Goal: Task Accomplishment & Management: Manage account settings

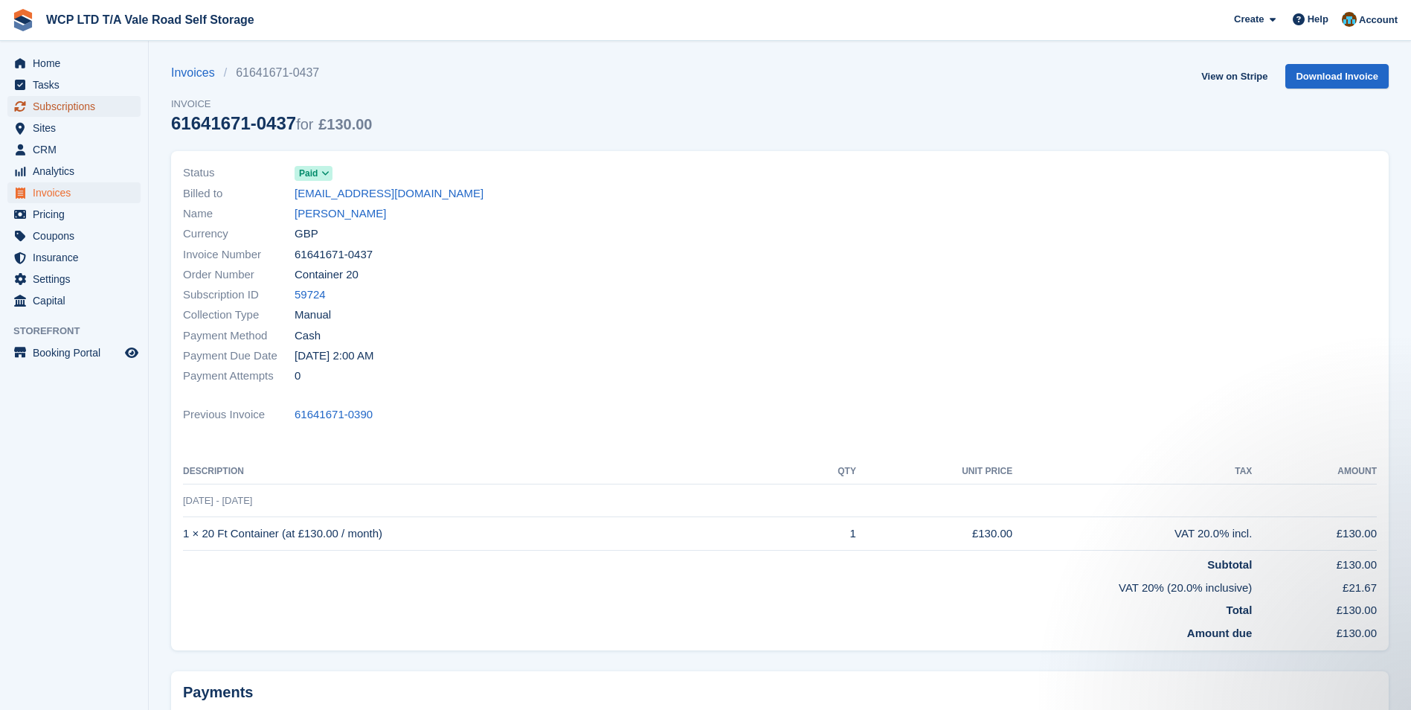
click at [50, 112] on span "Subscriptions" at bounding box center [77, 106] width 89 height 21
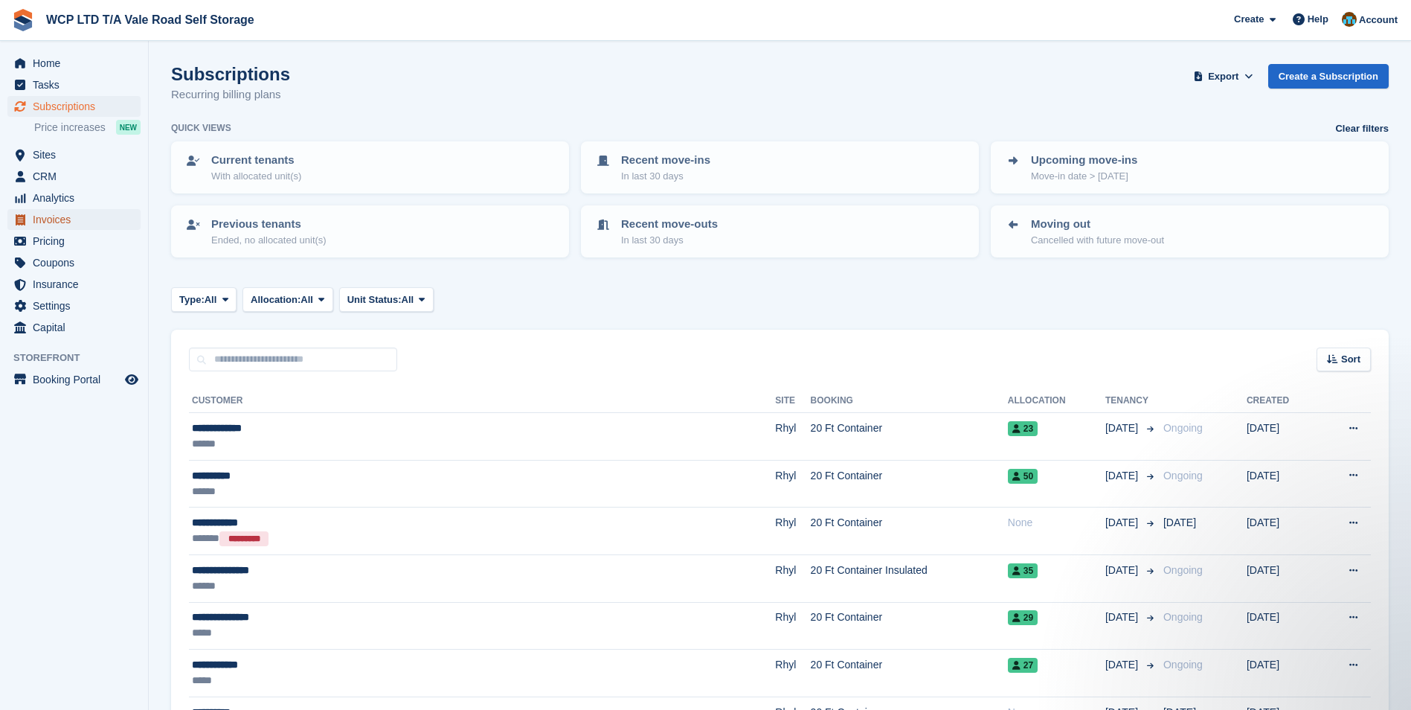
click at [45, 219] on span "Invoices" at bounding box center [77, 219] width 89 height 21
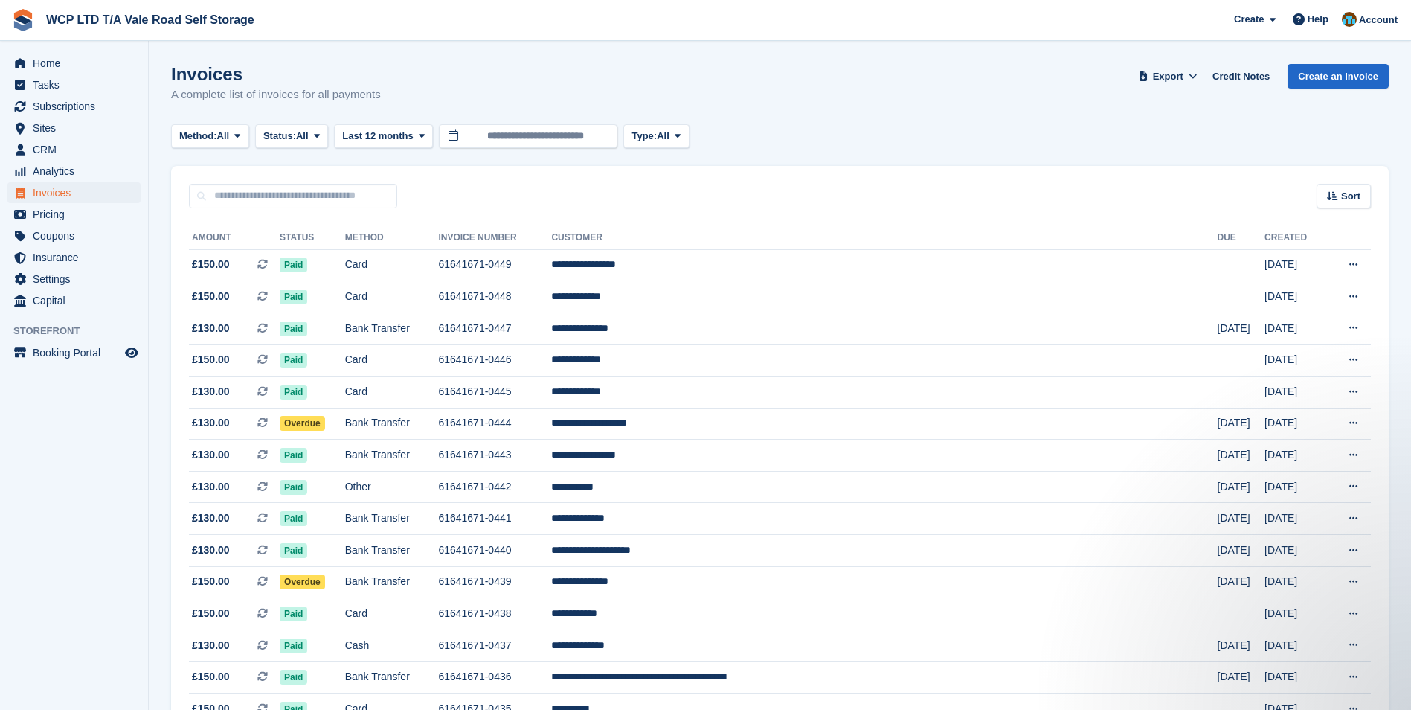
click at [532, 23] on span "WCP LTD T/A Vale Road Self Storage Create Subscription Invoice Contact Deal Dis…" at bounding box center [705, 20] width 1411 height 40
click at [551, 594] on td "61641671-0439" at bounding box center [494, 582] width 113 height 32
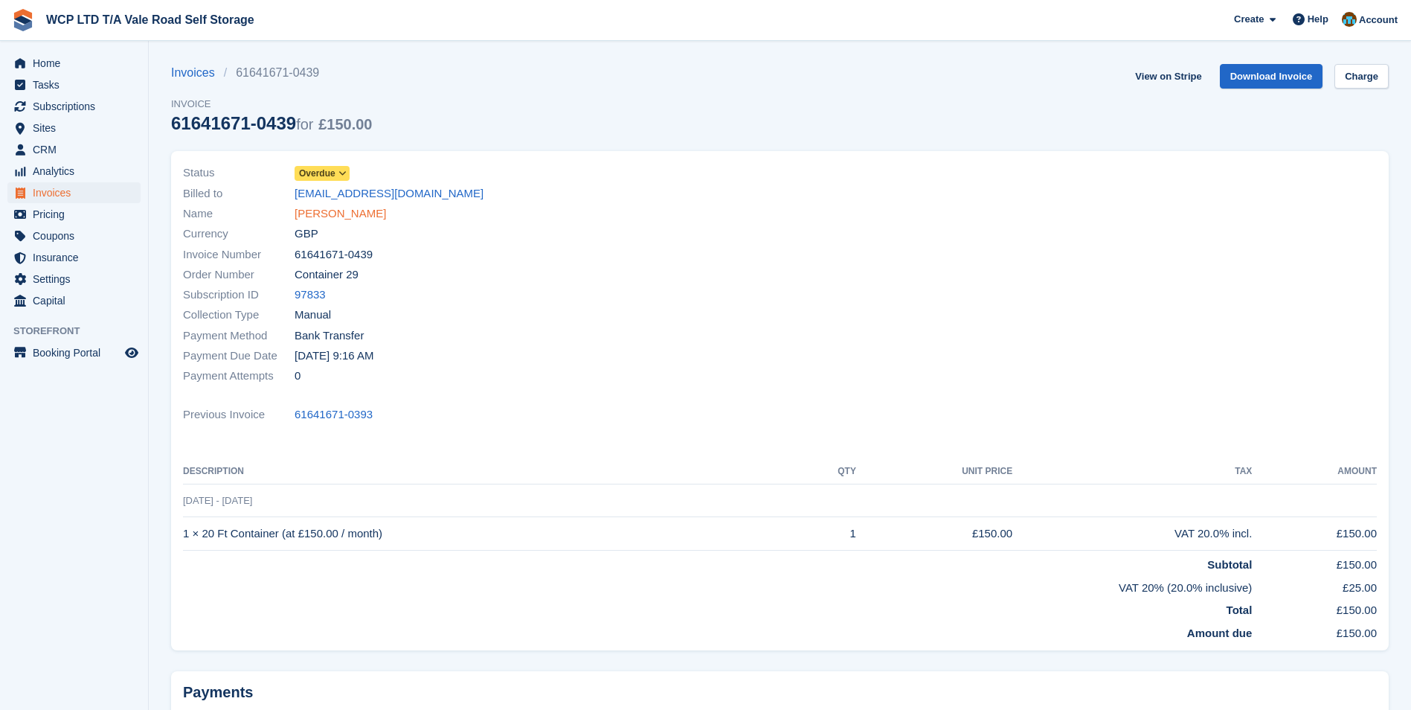
click at [330, 215] on link "Alisha Williams" at bounding box center [341, 213] width 92 height 17
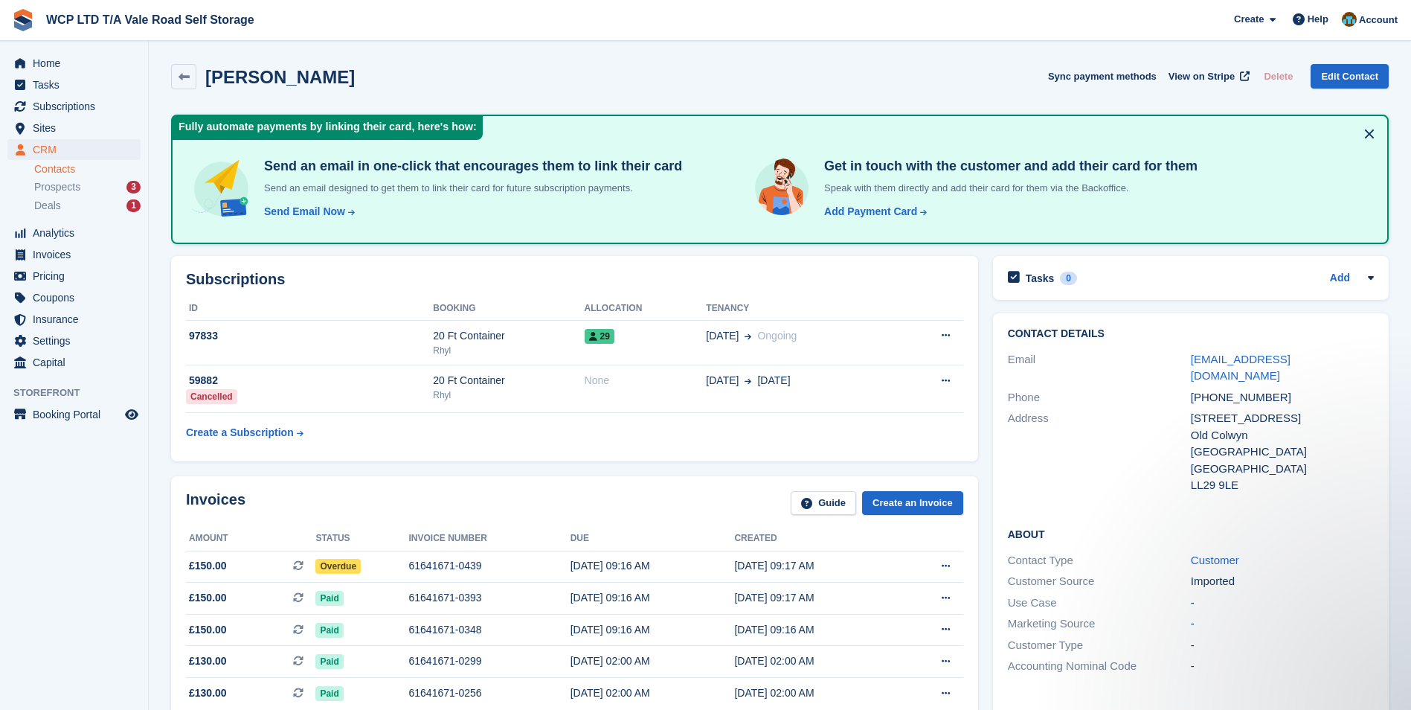
click at [809, 456] on div "Subscriptions ID Booking Allocation Tenancy 97833 20 Ft Container Rhyl 29 25 Ju…" at bounding box center [574, 358] width 807 height 205
